Goal: Task Accomplishment & Management: Manage account settings

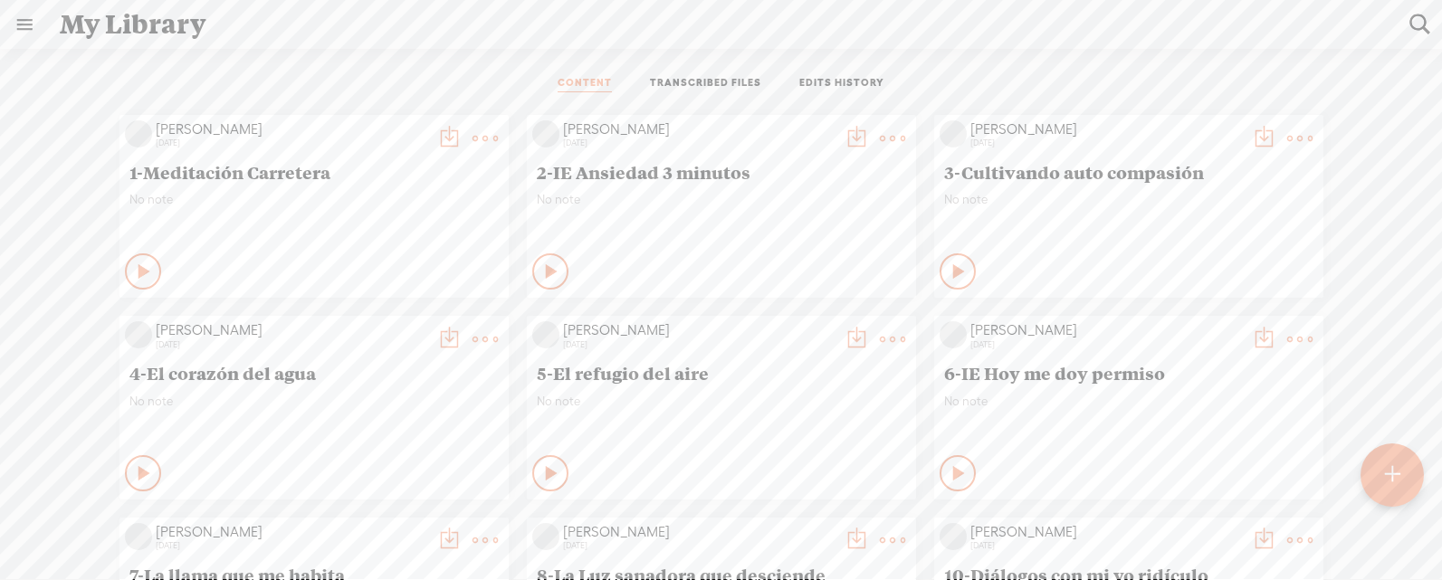
click at [33, 28] on link at bounding box center [24, 24] width 47 height 47
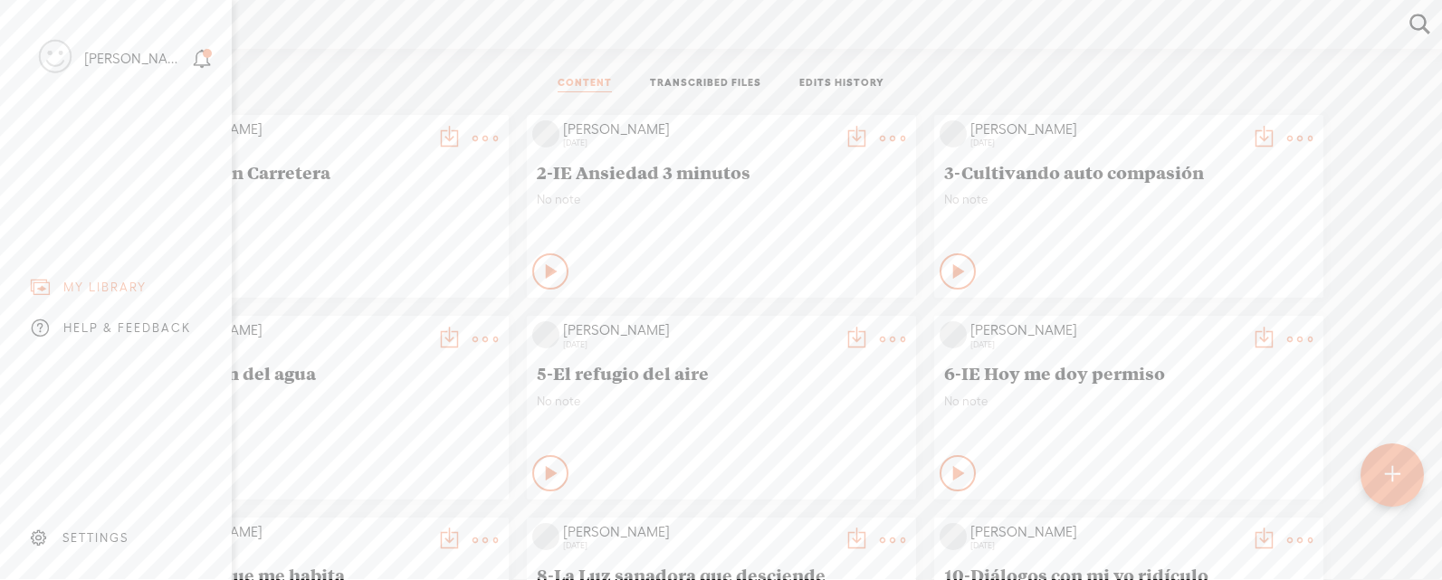
click at [77, 526] on div "SETTINGS" at bounding box center [120, 538] width 212 height 54
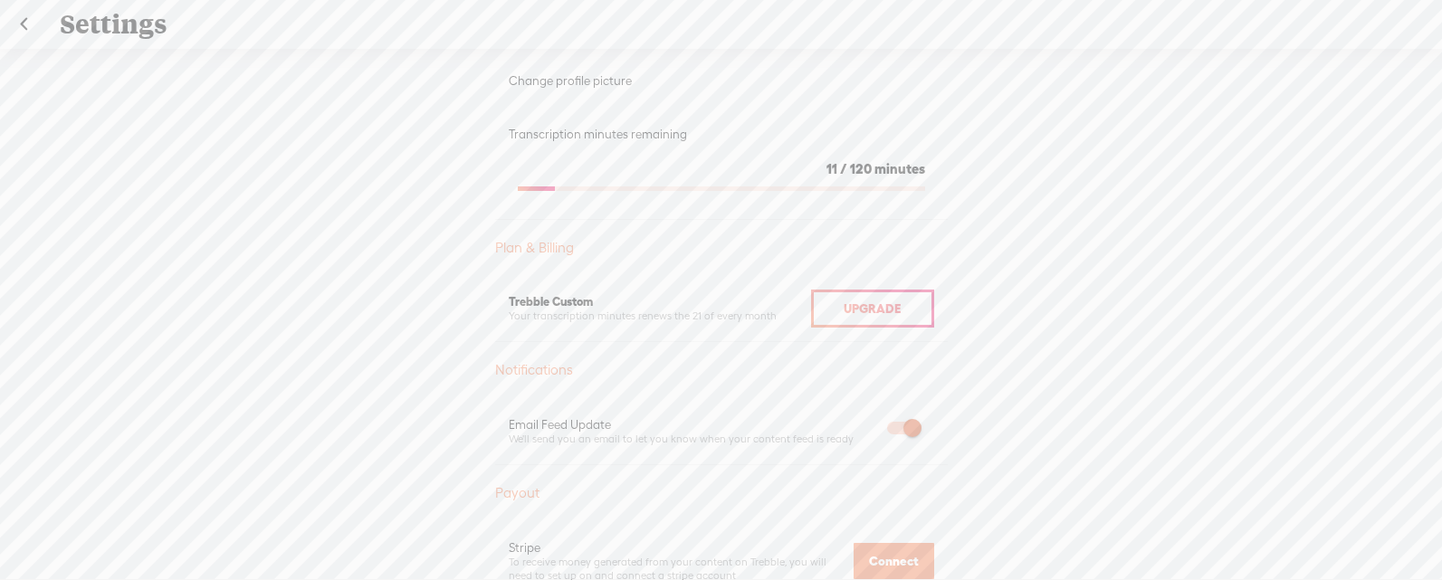
scroll to position [299, 0]
click at [29, 24] on link at bounding box center [23, 24] width 45 height 47
